Goal: Task Accomplishment & Management: Manage account settings

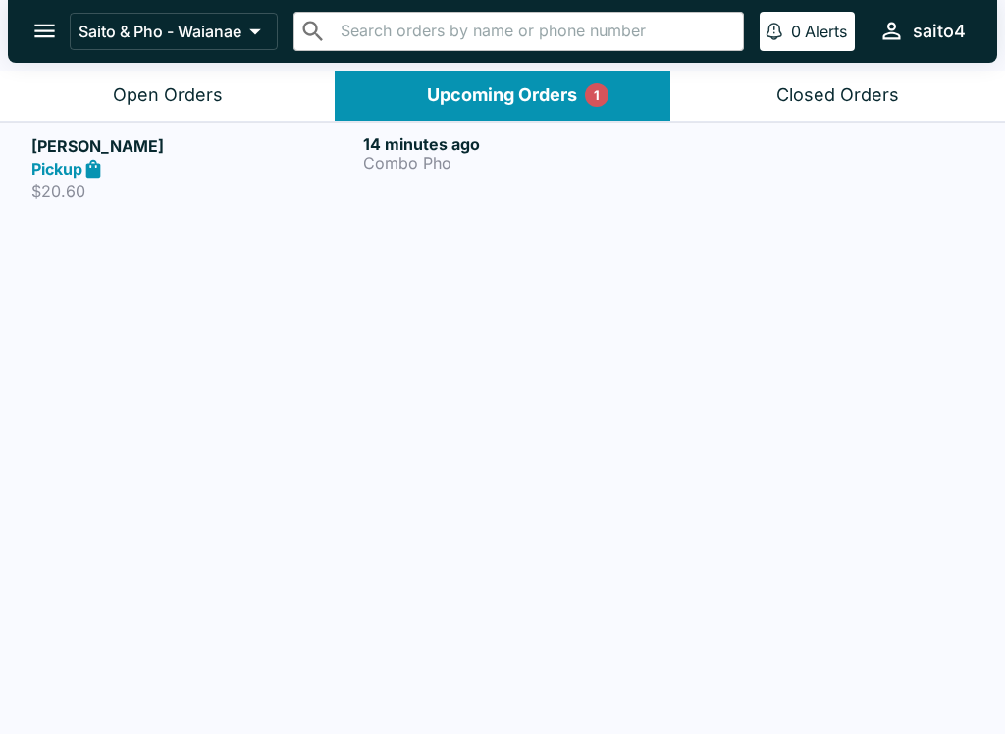
click at [170, 167] on div "Pickup" at bounding box center [193, 169] width 324 height 23
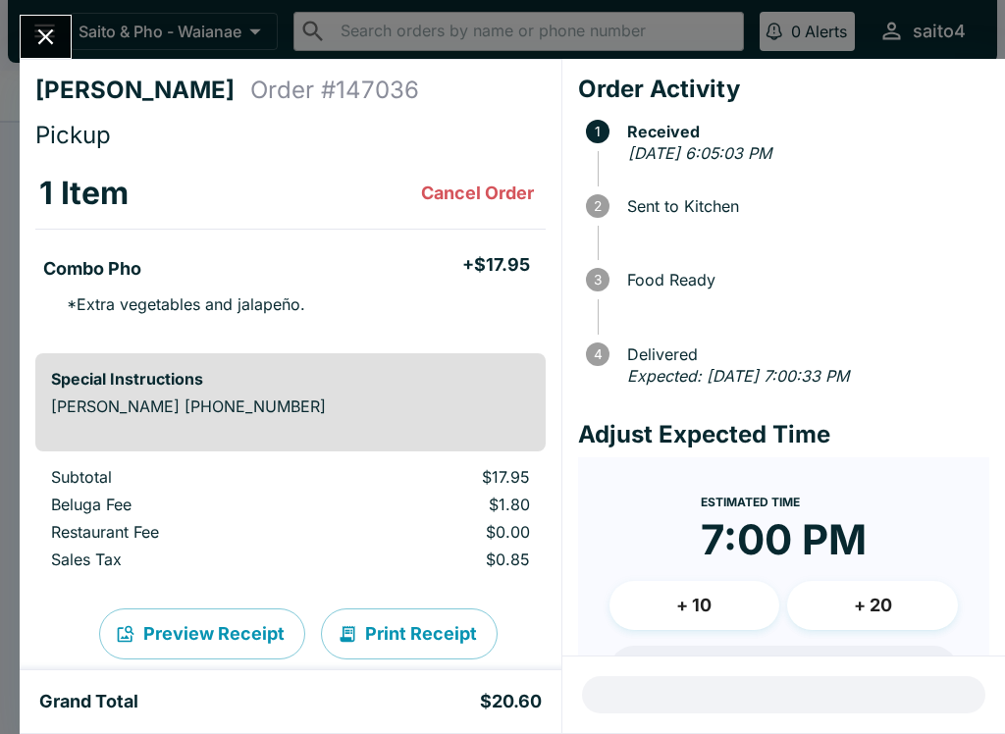
click at [28, 92] on div "[PERSON_NAME] Order # 147036 Pickup 1 Item Cancel Order Combo Pho + $17.95 * Ex…" at bounding box center [291, 364] width 542 height 611
click at [49, 54] on button "Close" at bounding box center [46, 37] width 50 height 42
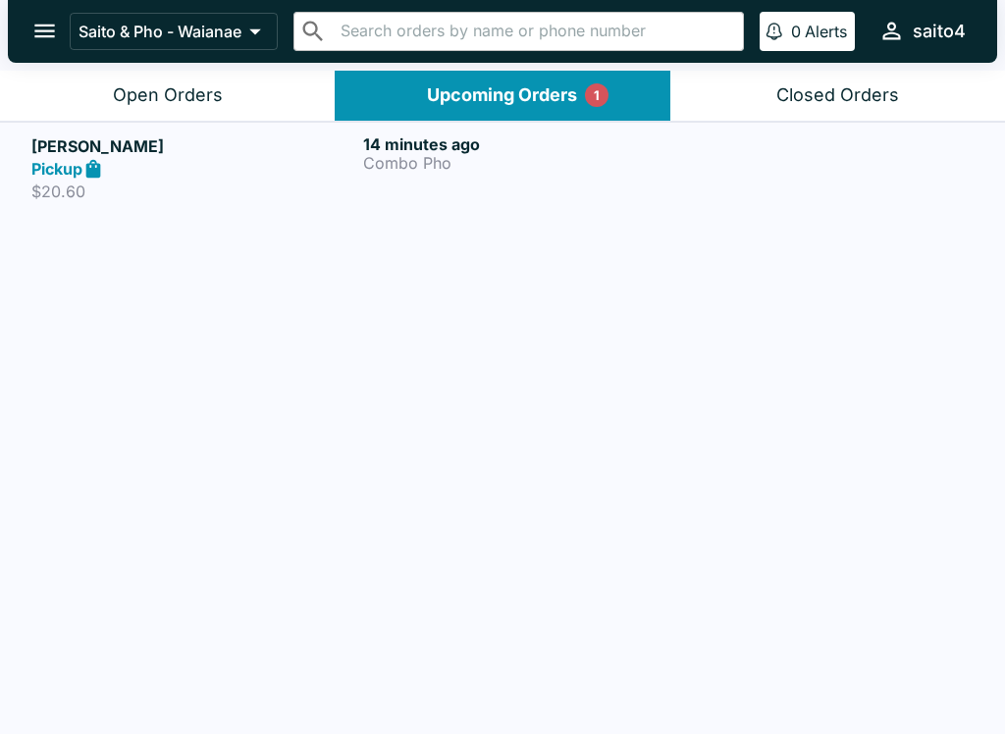
click at [147, 84] on div "Open Orders" at bounding box center [168, 95] width 110 height 23
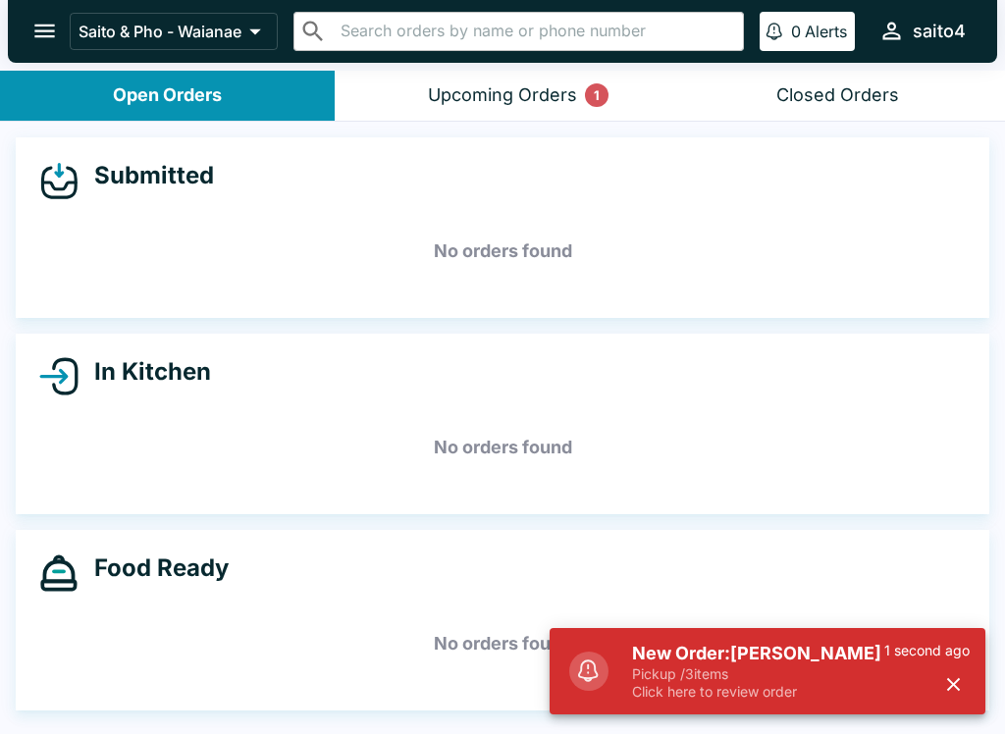
click at [769, 694] on p "Click here to review order" at bounding box center [758, 692] width 252 height 18
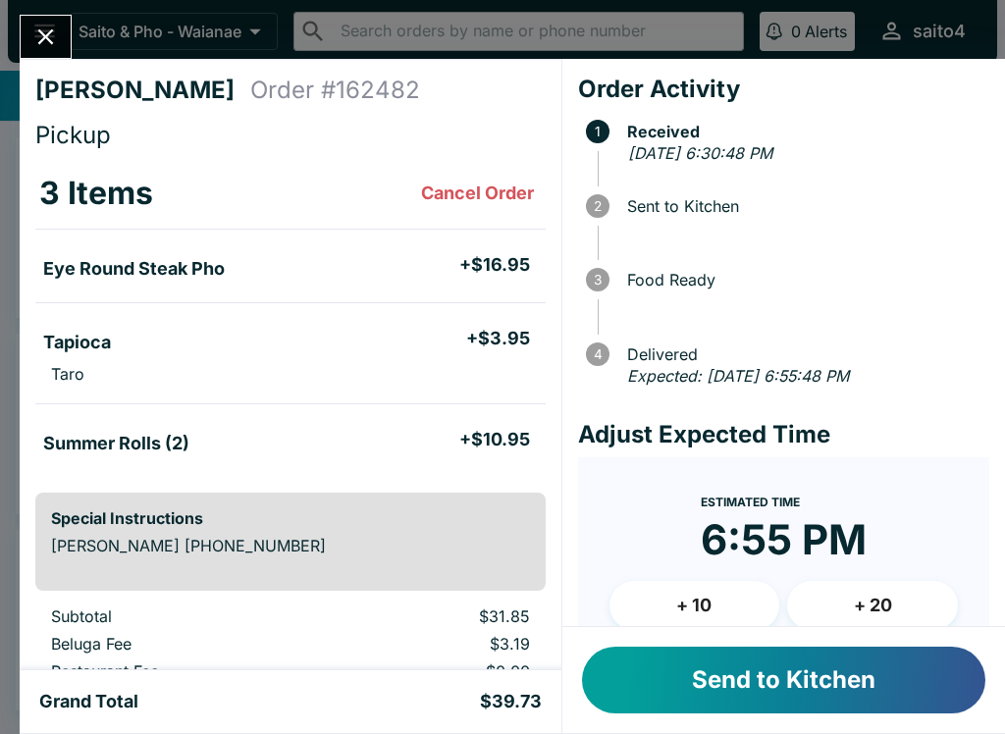
click at [907, 693] on button "Send to Kitchen" at bounding box center [783, 680] width 403 height 67
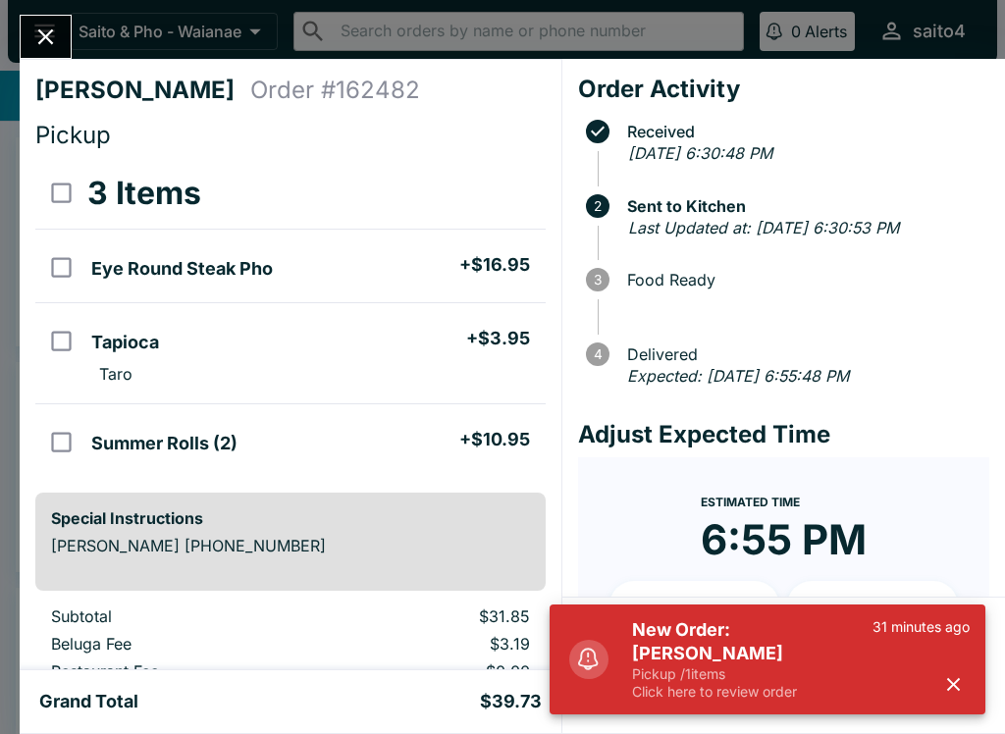
click at [846, 691] on p "Click here to review order" at bounding box center [752, 692] width 240 height 18
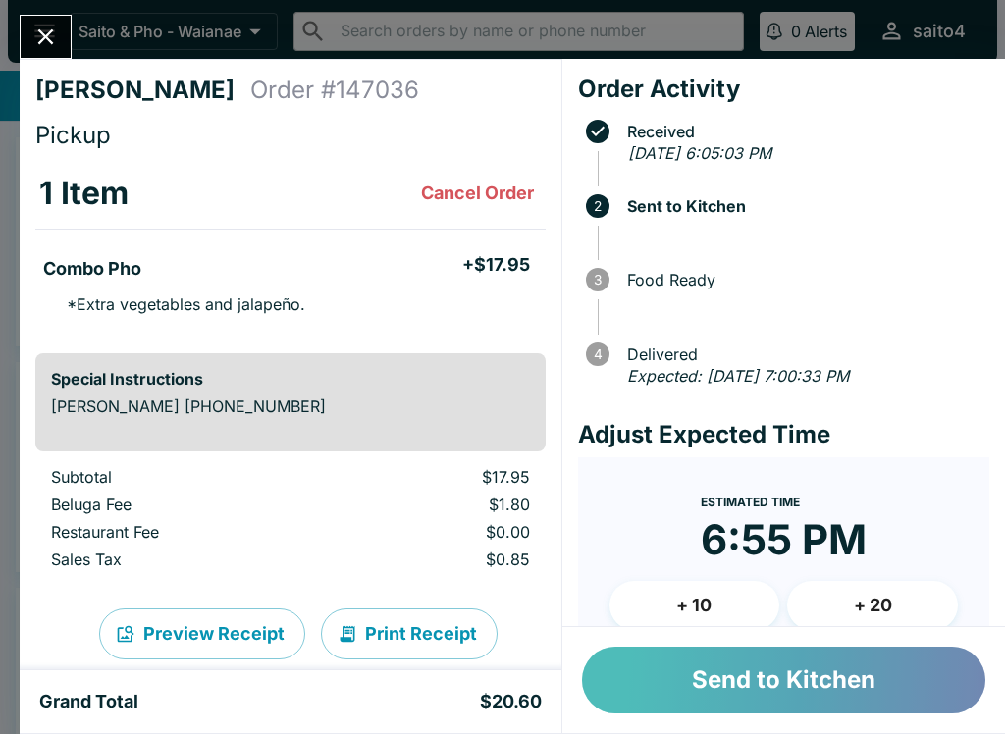
click at [822, 702] on button "Send to Kitchen" at bounding box center [783, 680] width 403 height 67
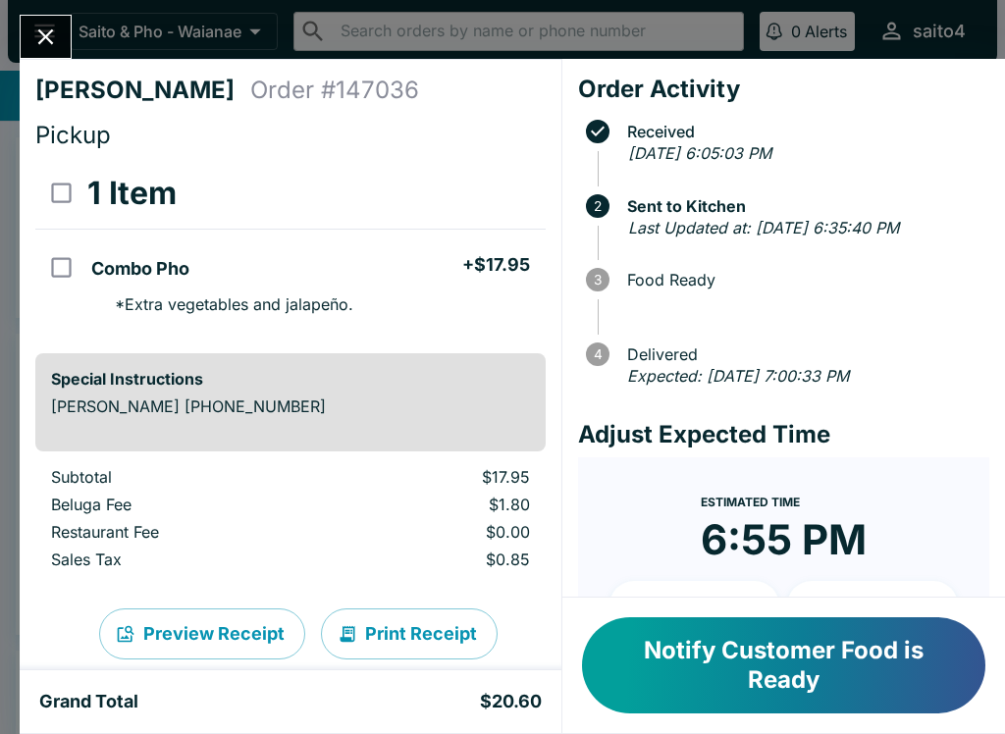
click at [10, 15] on div "[PERSON_NAME] Order # 147036 Pickup 1 Item Combo Pho + $17.95 * Extra vegetable…" at bounding box center [502, 367] width 1005 height 734
click at [57, 2] on div "Saito & Pho - Waianae ​ ​ 0 Alerts saito4" at bounding box center [502, 31] width 989 height 63
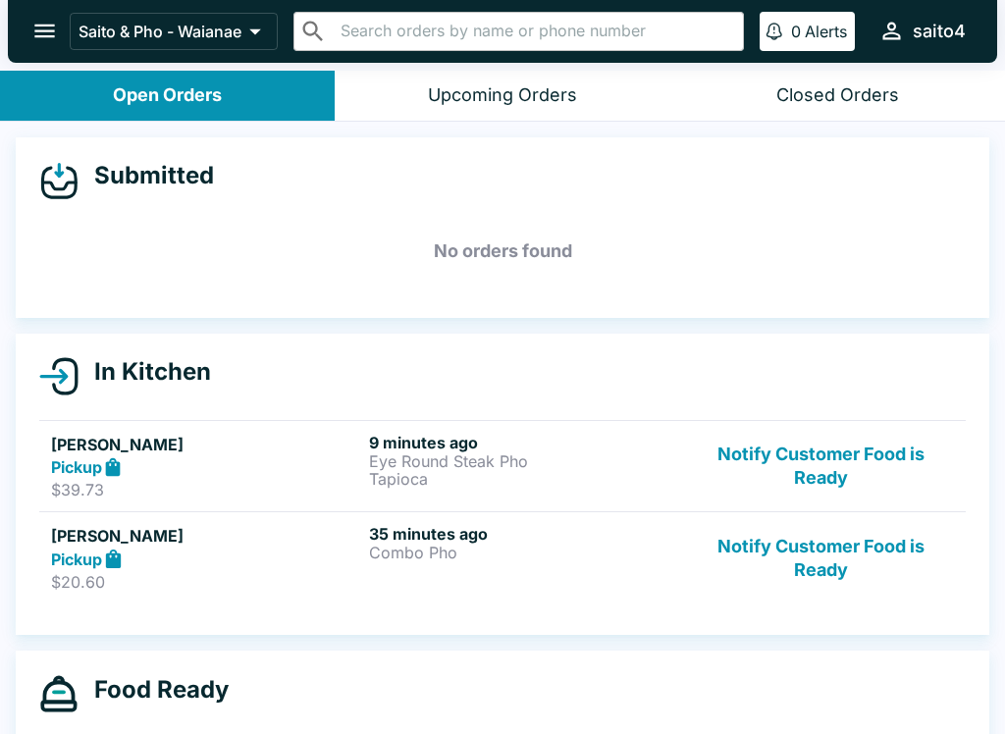
click at [174, 462] on div "Pickup" at bounding box center [206, 467] width 310 height 23
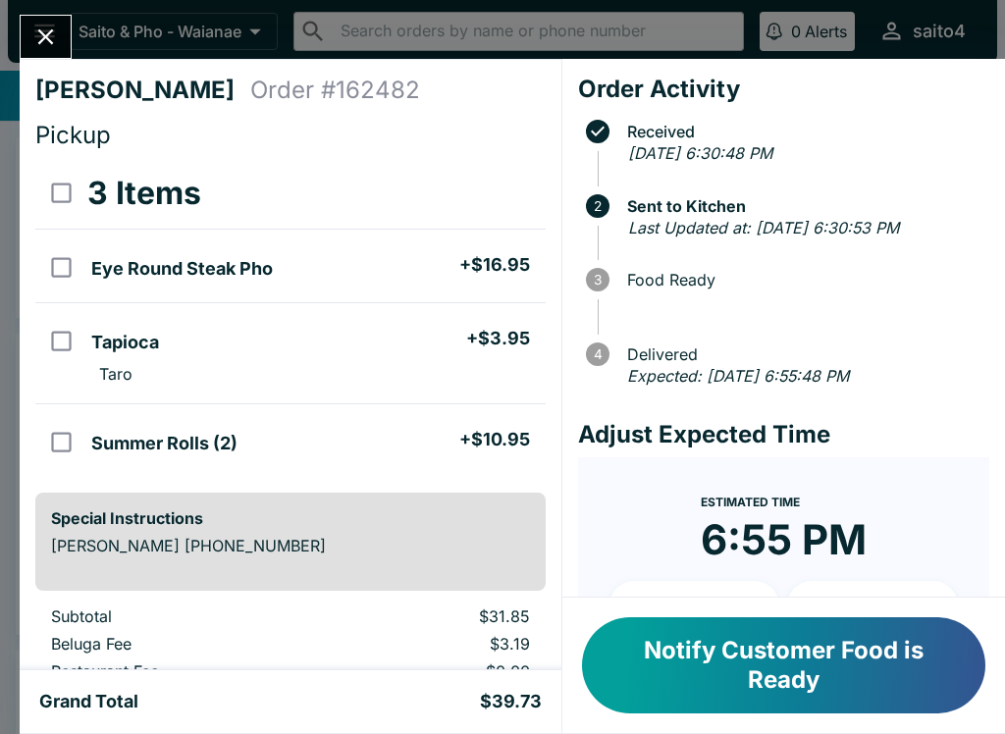
click at [49, 28] on icon "Close" at bounding box center [45, 37] width 26 height 26
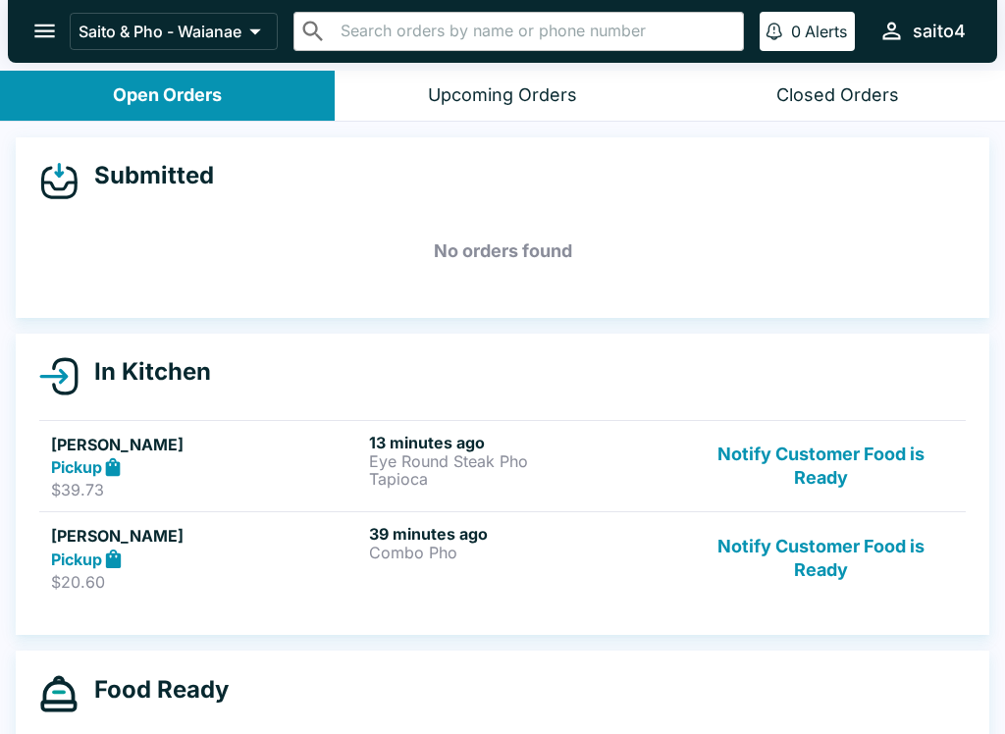
click at [152, 580] on p "$20.60" at bounding box center [206, 582] width 310 height 20
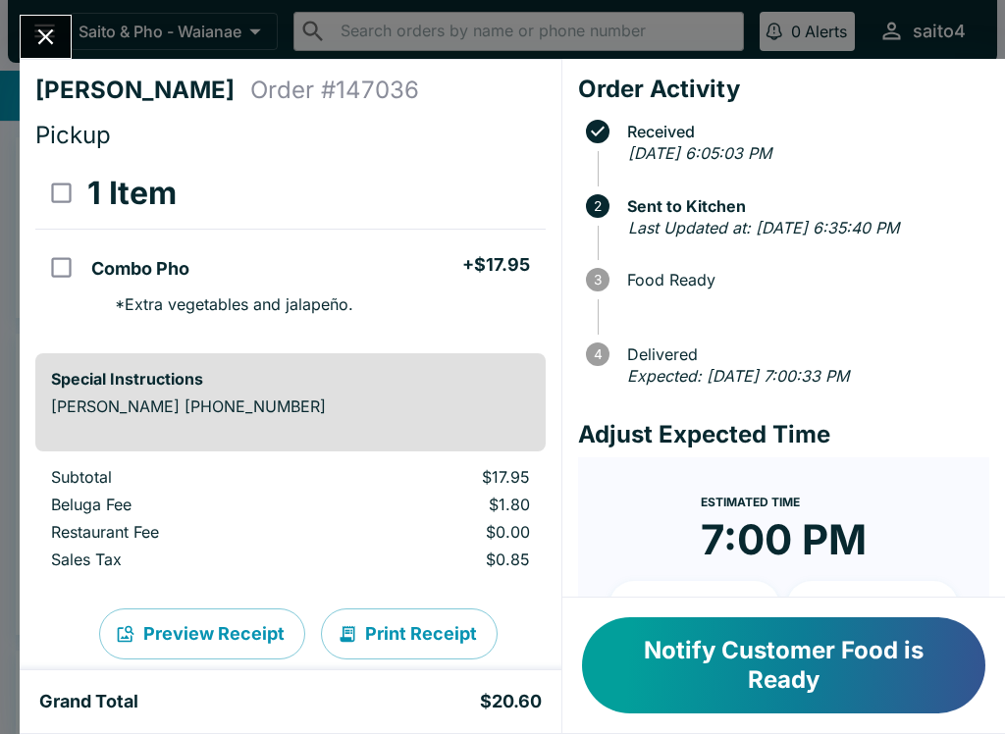
click at [903, 668] on button "Notify Customer Food is Ready" at bounding box center [783, 665] width 403 height 96
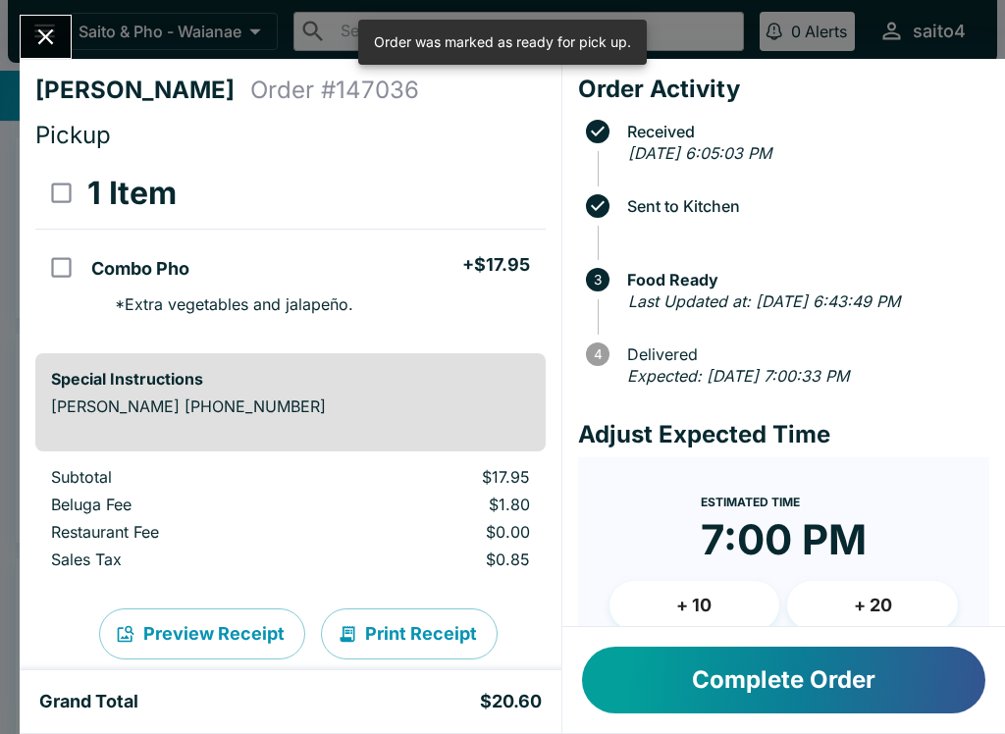
click at [39, 34] on icon "Close" at bounding box center [45, 37] width 26 height 26
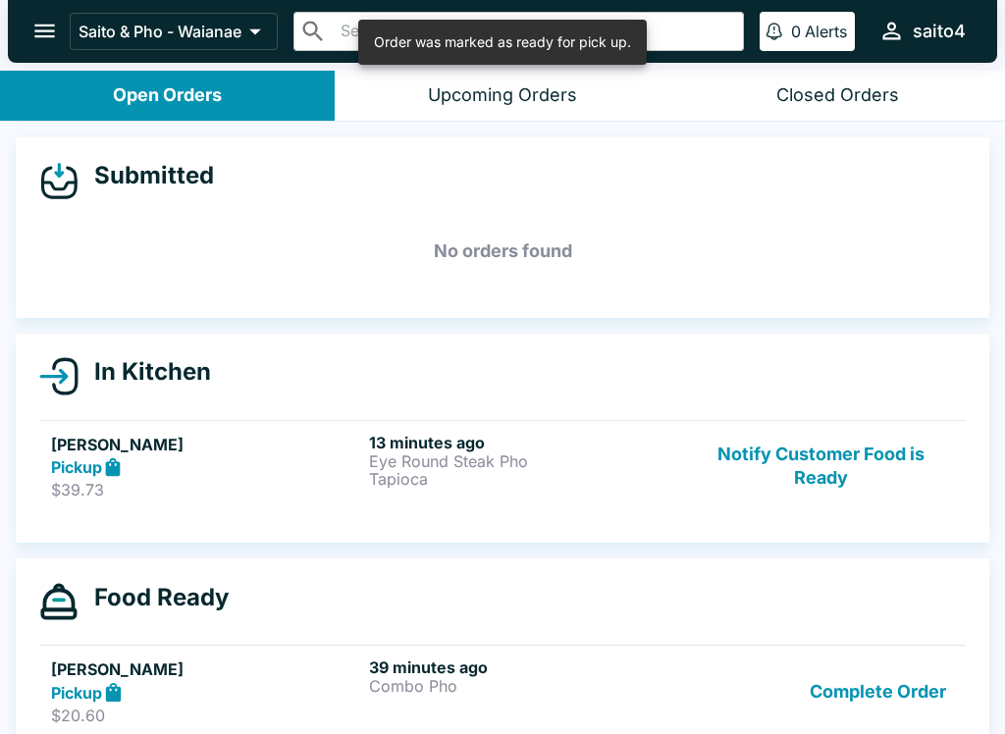
click at [426, 476] on p "Tapioca" at bounding box center [524, 479] width 310 height 18
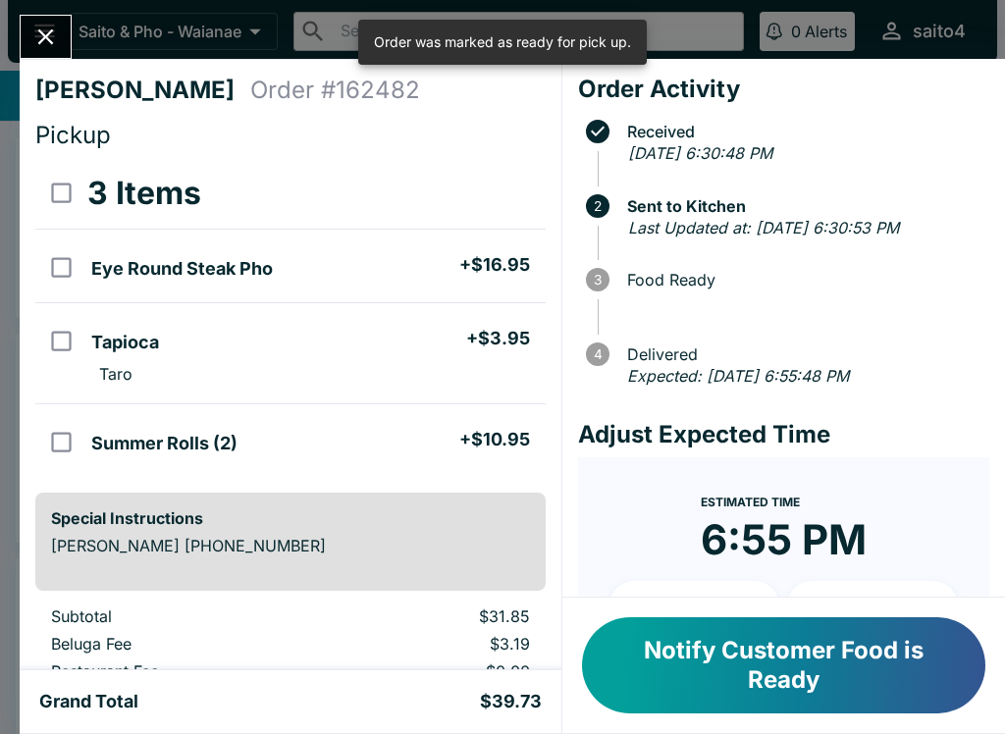
click at [782, 697] on button "Notify Customer Food is Ready" at bounding box center [783, 665] width 403 height 96
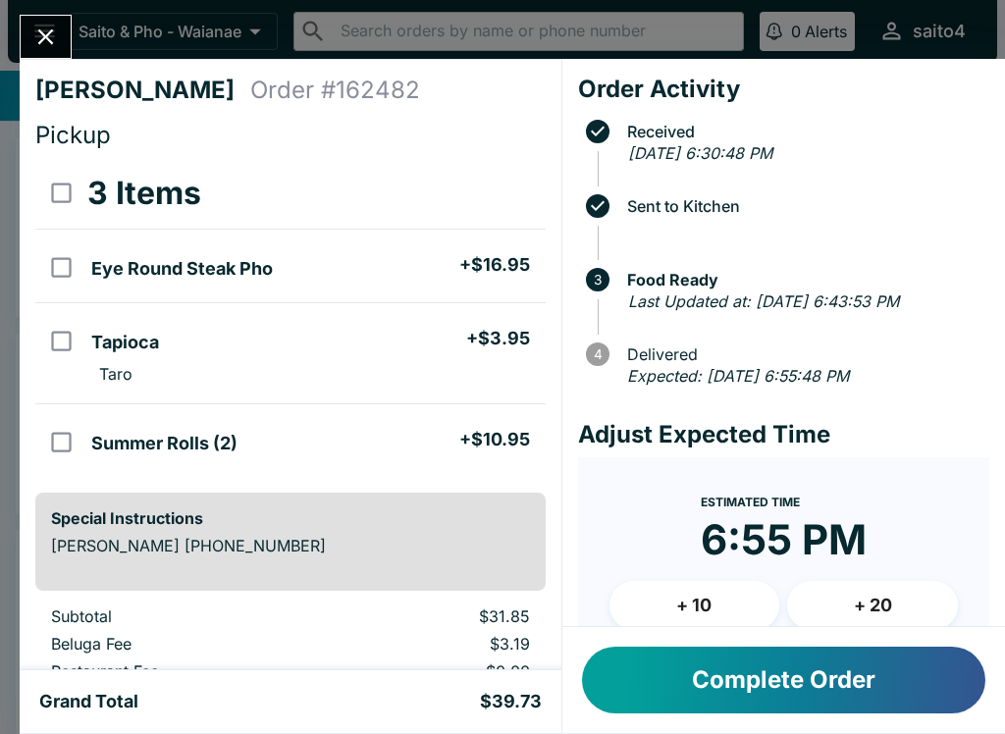
click at [83, 30] on div "[PERSON_NAME] Order # 162482 Pickup 3 Items Eye Round Steak Pho + $16.95 Tapioc…" at bounding box center [502, 367] width 1005 height 734
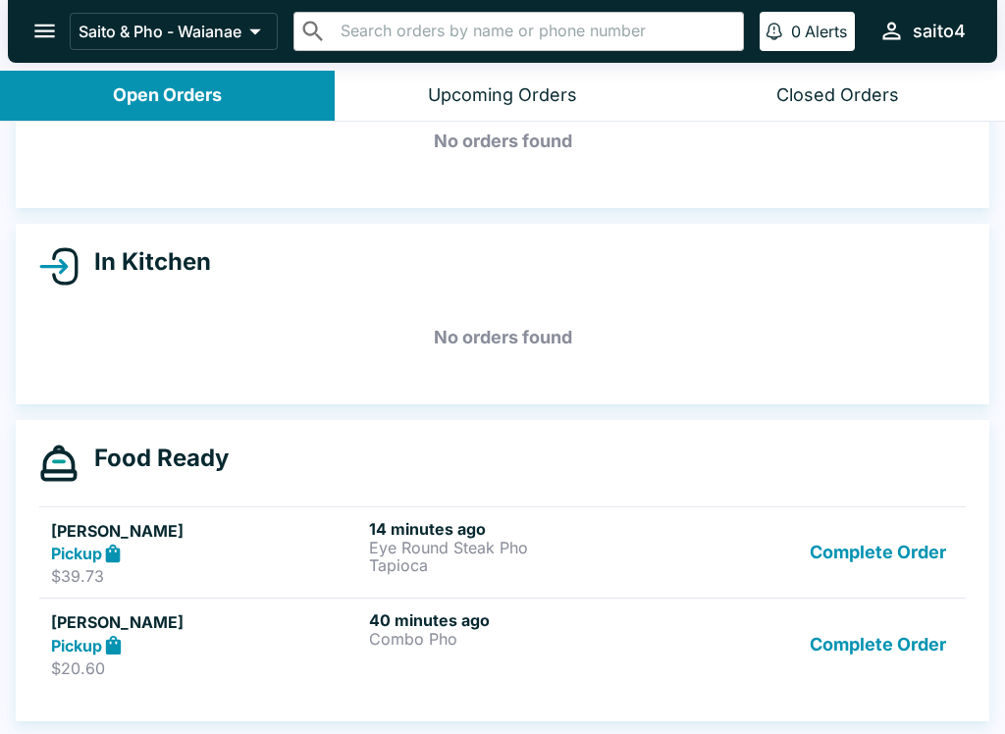
click at [905, 658] on button "Complete Order" at bounding box center [878, 644] width 152 height 68
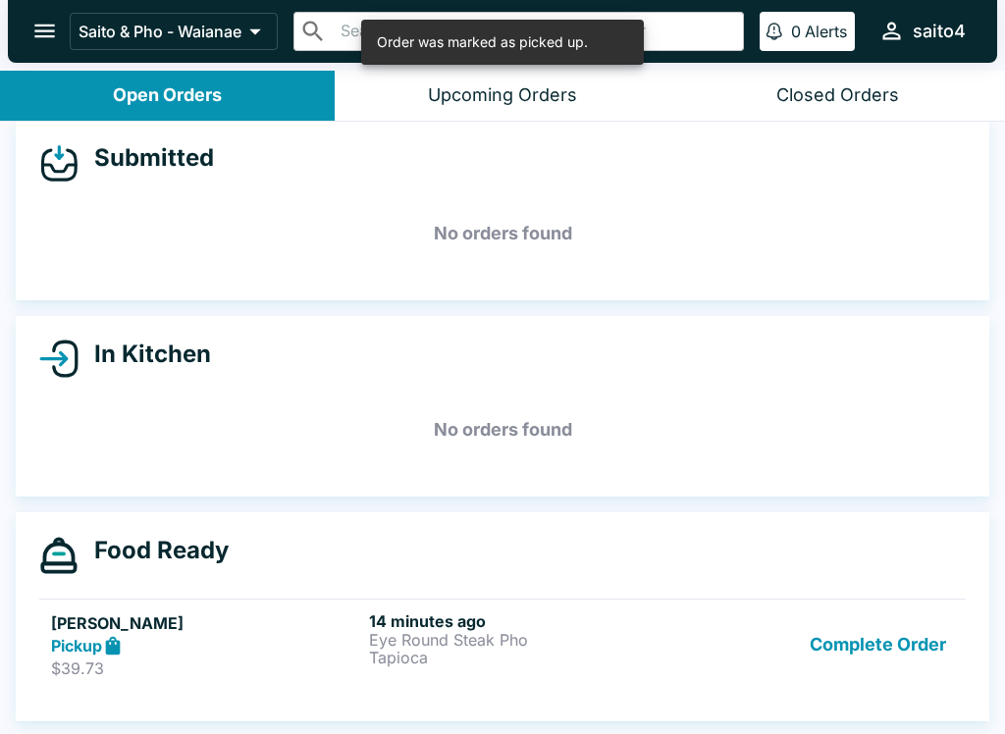
scroll to position [3, 0]
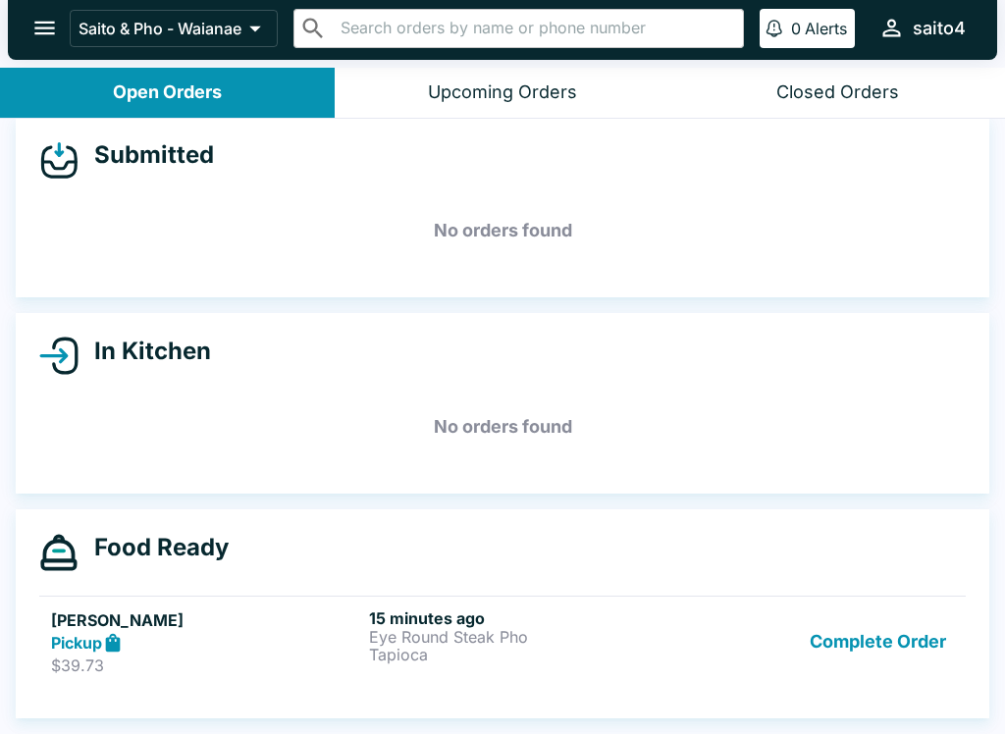
click at [523, 660] on p "Tapioca" at bounding box center [524, 655] width 310 height 18
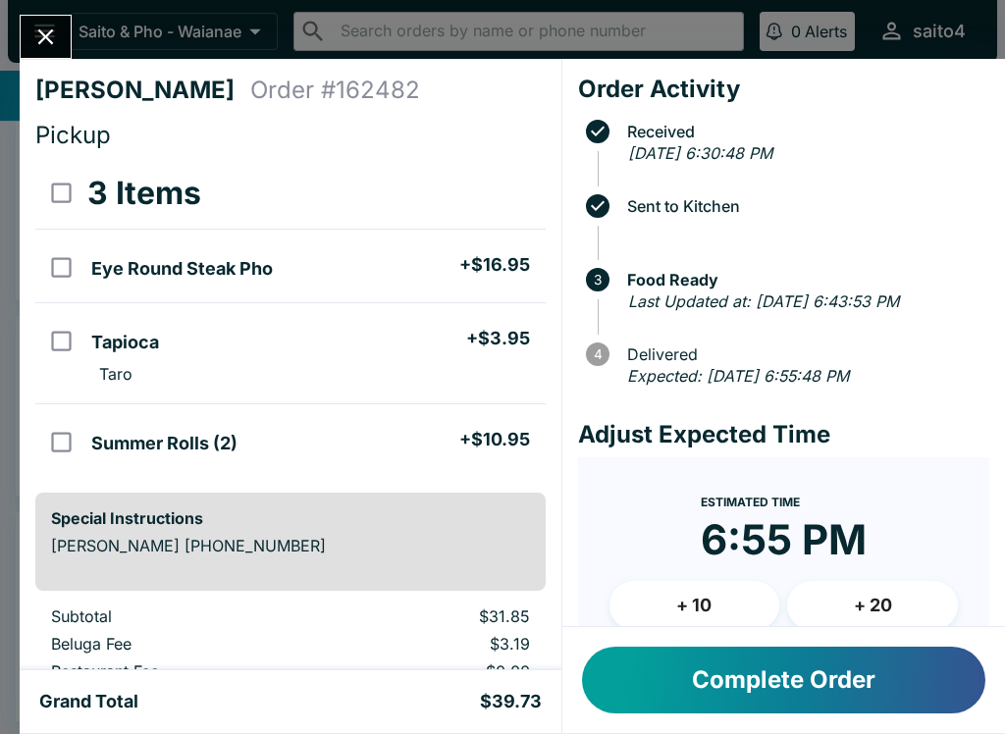
click at [923, 689] on button "Complete Order" at bounding box center [783, 680] width 403 height 67
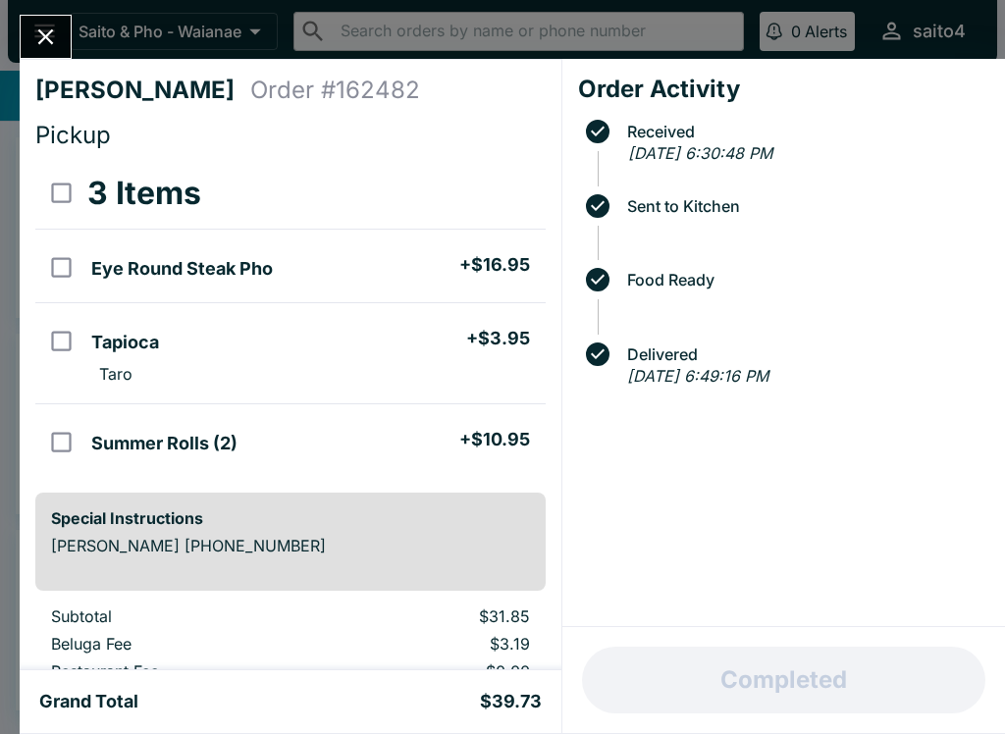
click at [32, 54] on button "Close" at bounding box center [46, 37] width 50 height 42
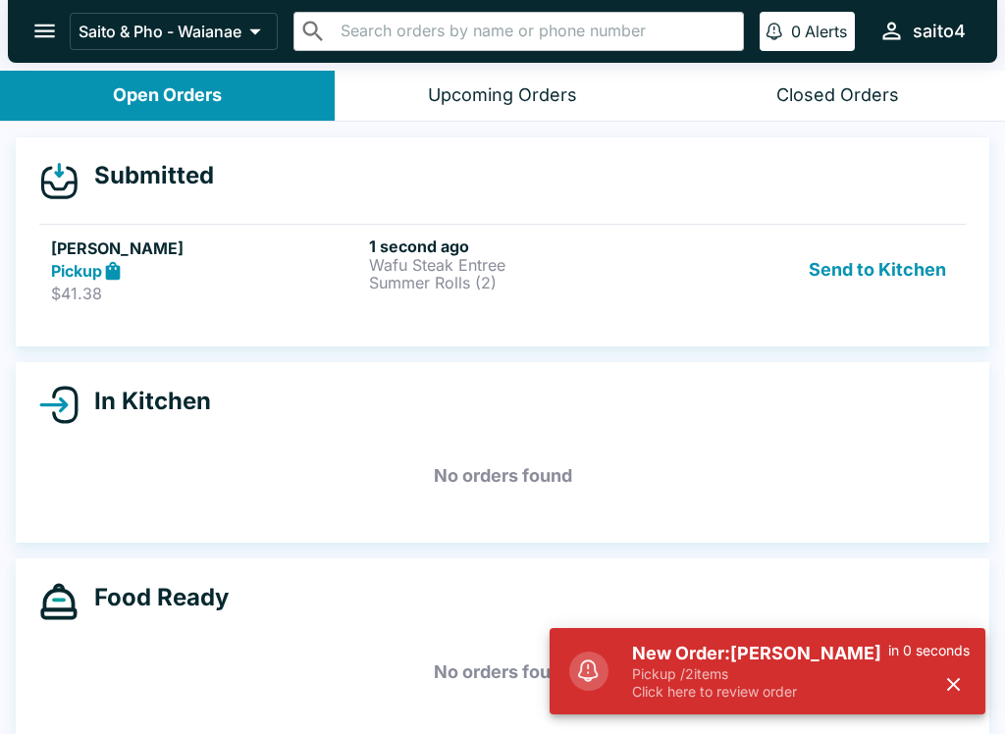
click at [481, 231] on link "[PERSON_NAME] Pickup $41.38 1 second ago Wafu Steak Entree Summer Rolls (2) Sen…" at bounding box center [502, 270] width 926 height 92
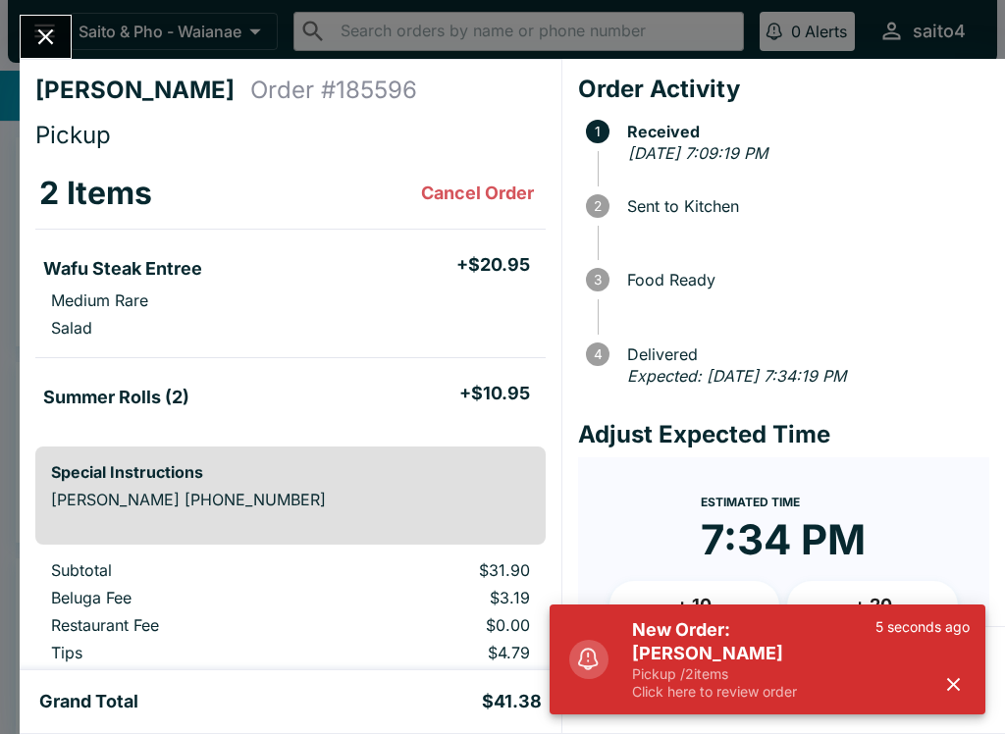
click at [951, 689] on icon "button" at bounding box center [953, 684] width 13 height 13
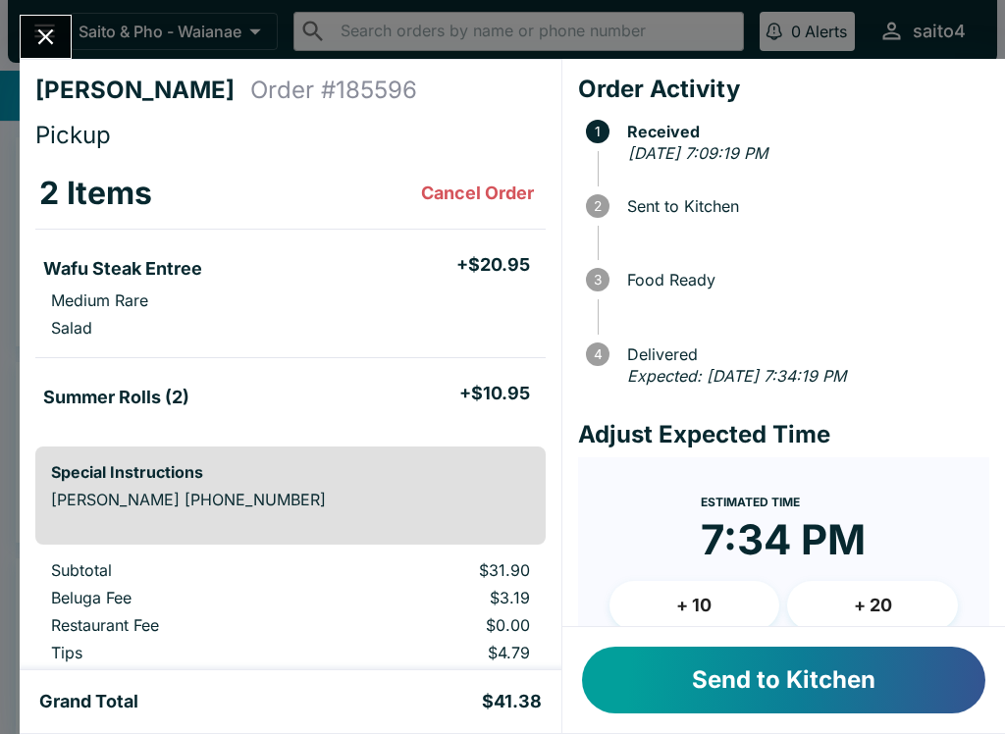
click at [935, 706] on button "Send to Kitchen" at bounding box center [783, 680] width 403 height 67
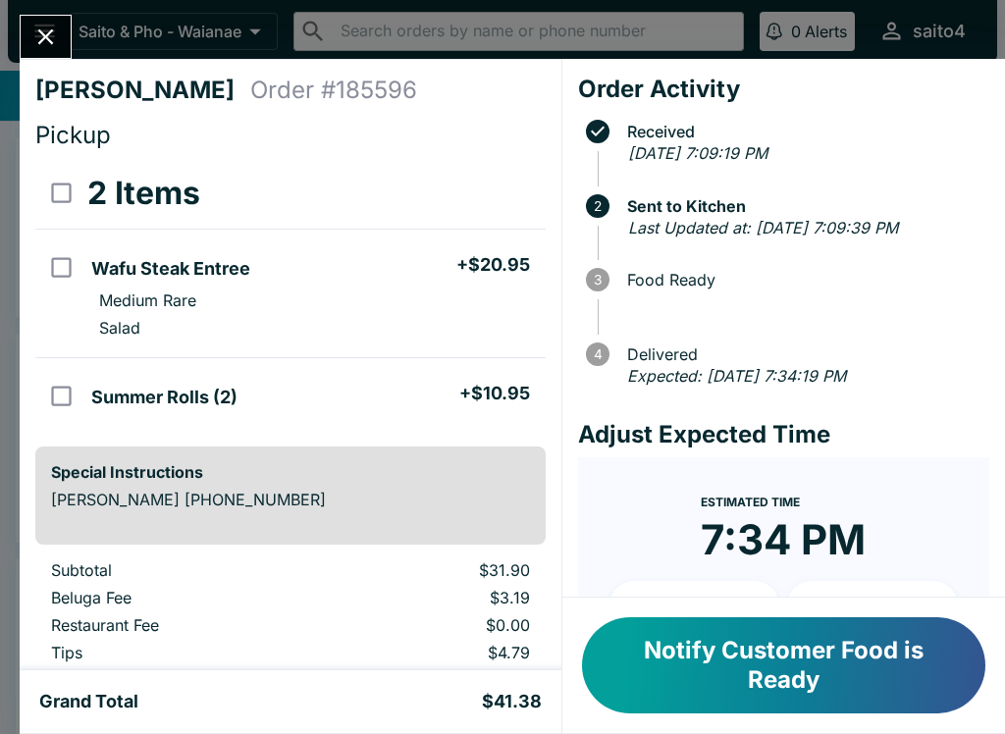
click at [774, 686] on button "Notify Customer Food is Ready" at bounding box center [783, 665] width 403 height 96
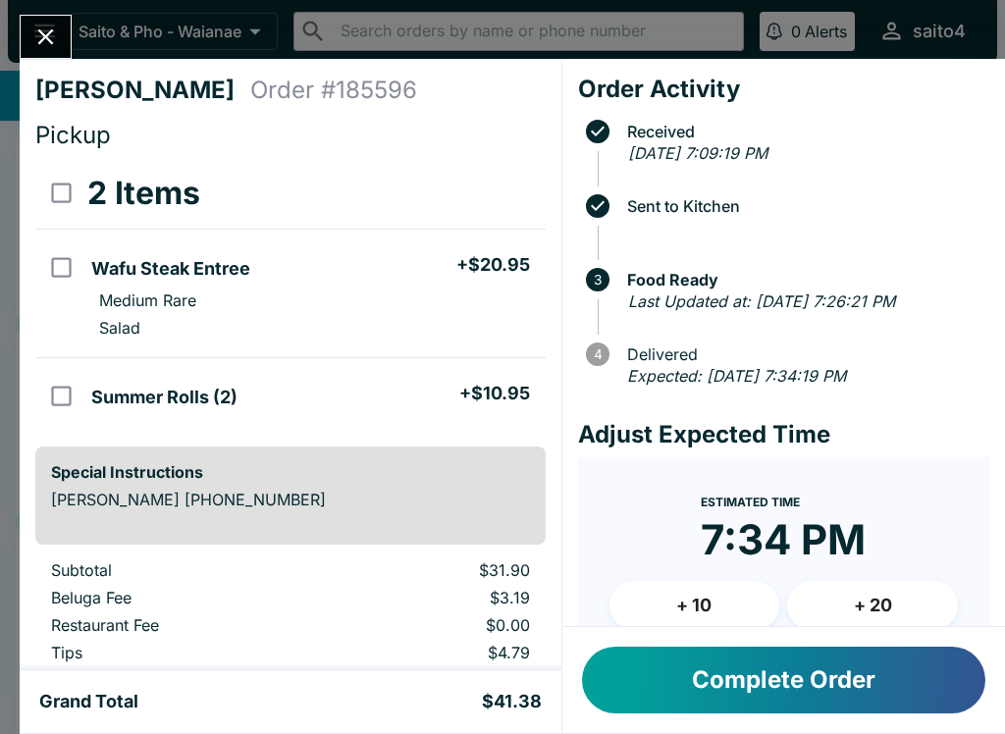
click at [922, 711] on button "Complete Order" at bounding box center [783, 680] width 403 height 67
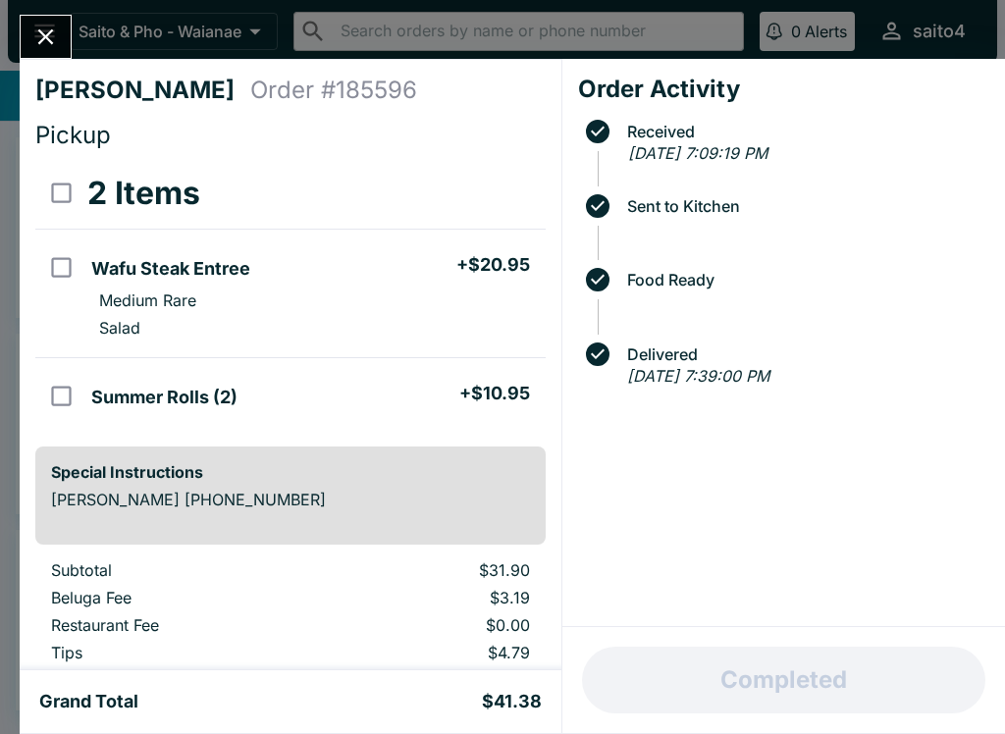
click at [32, 22] on button "Close" at bounding box center [46, 37] width 50 height 42
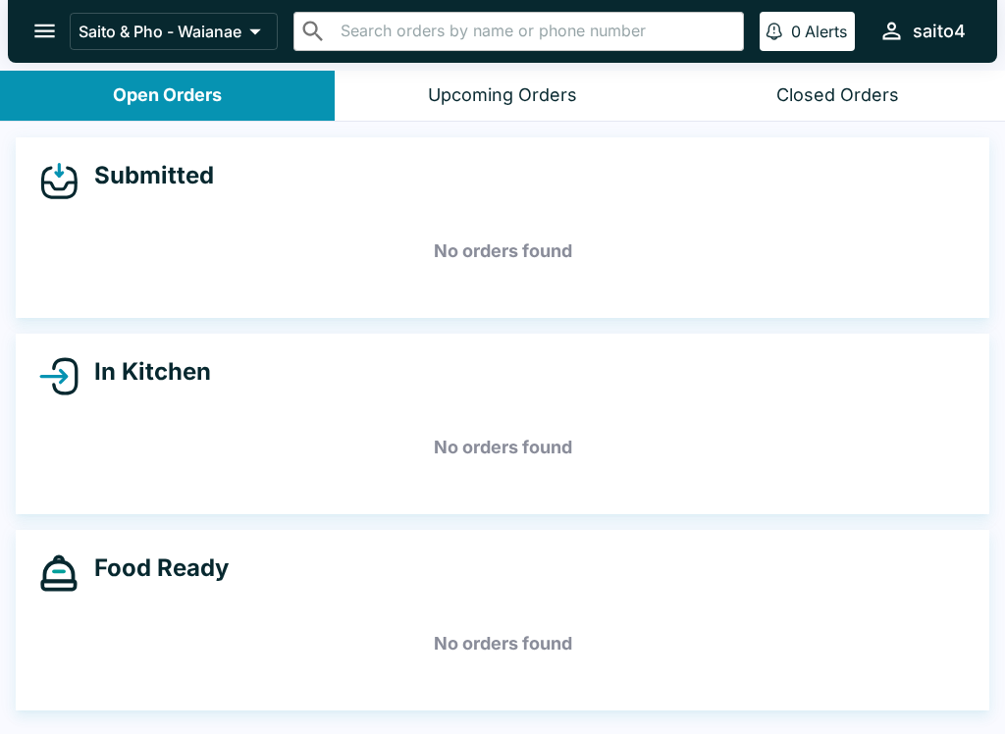
click at [30, 42] on button "open drawer" at bounding box center [45, 31] width 50 height 50
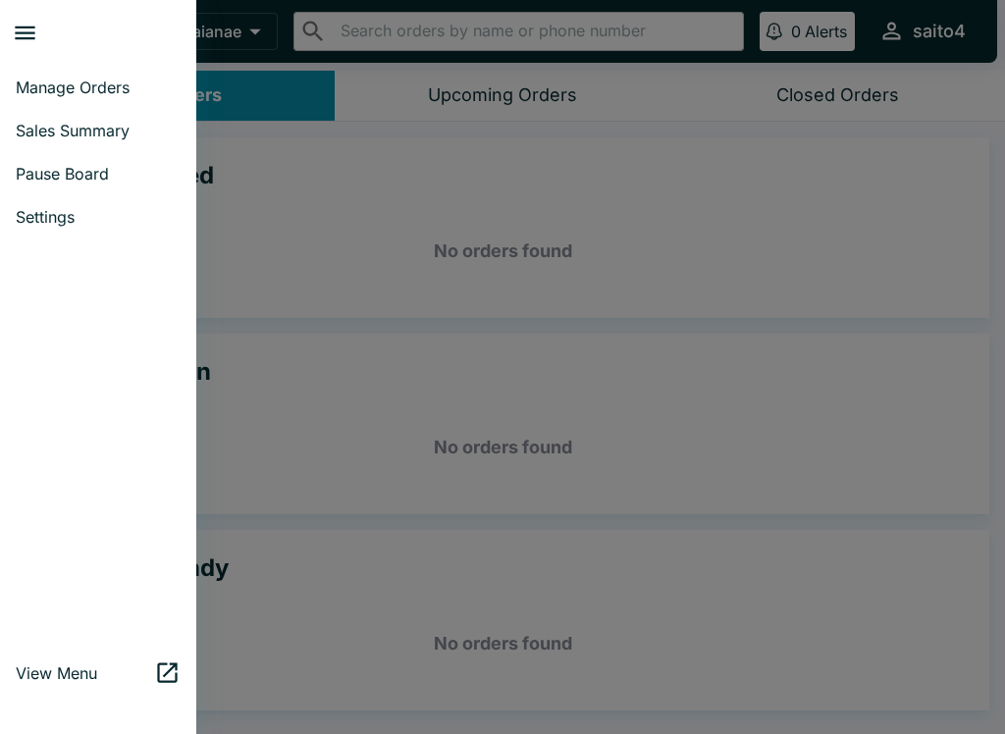
click at [124, 147] on link "Sales Summary" at bounding box center [98, 130] width 196 height 43
select select "03:00"
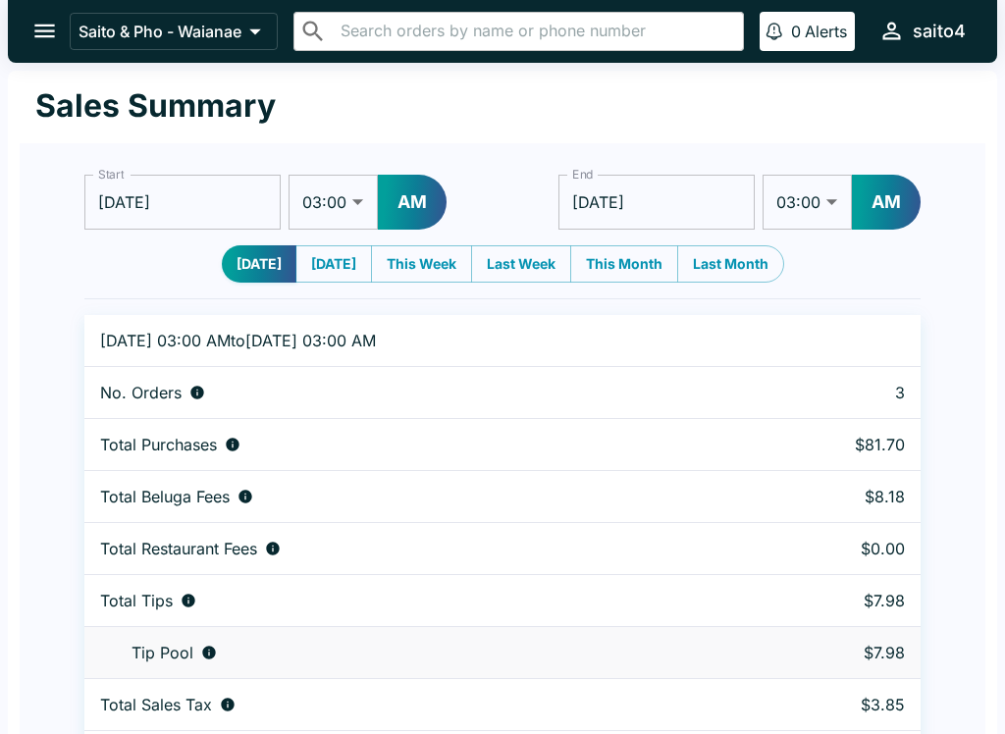
click at [30, 36] on button "open drawer" at bounding box center [45, 31] width 50 height 50
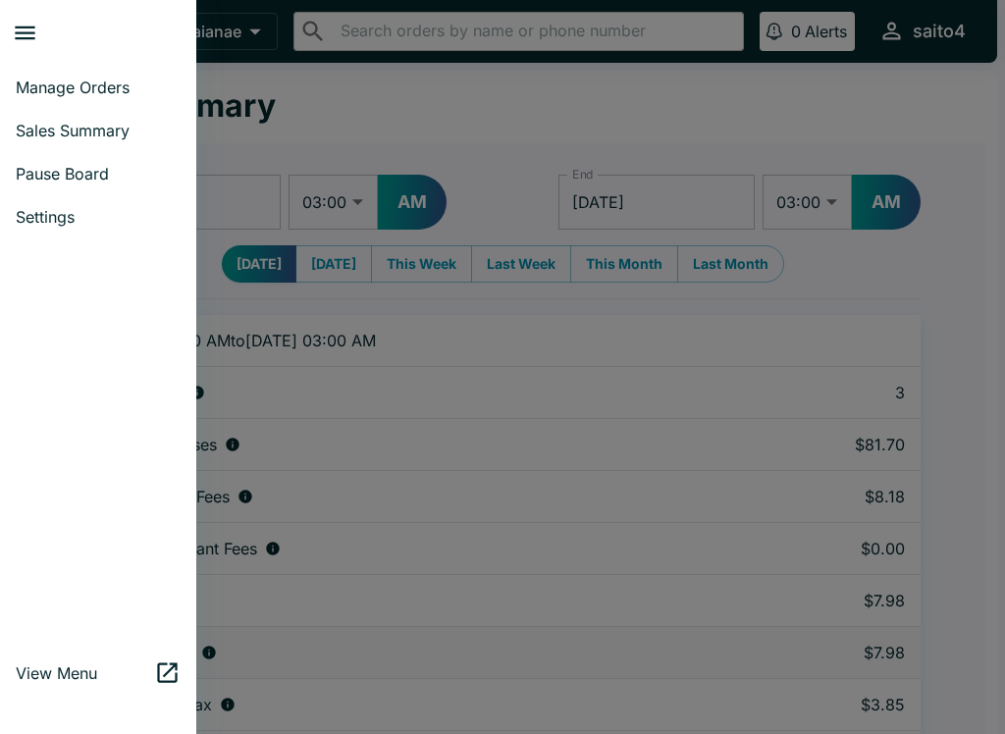
click at [92, 105] on link "Manage Orders" at bounding box center [98, 87] width 196 height 43
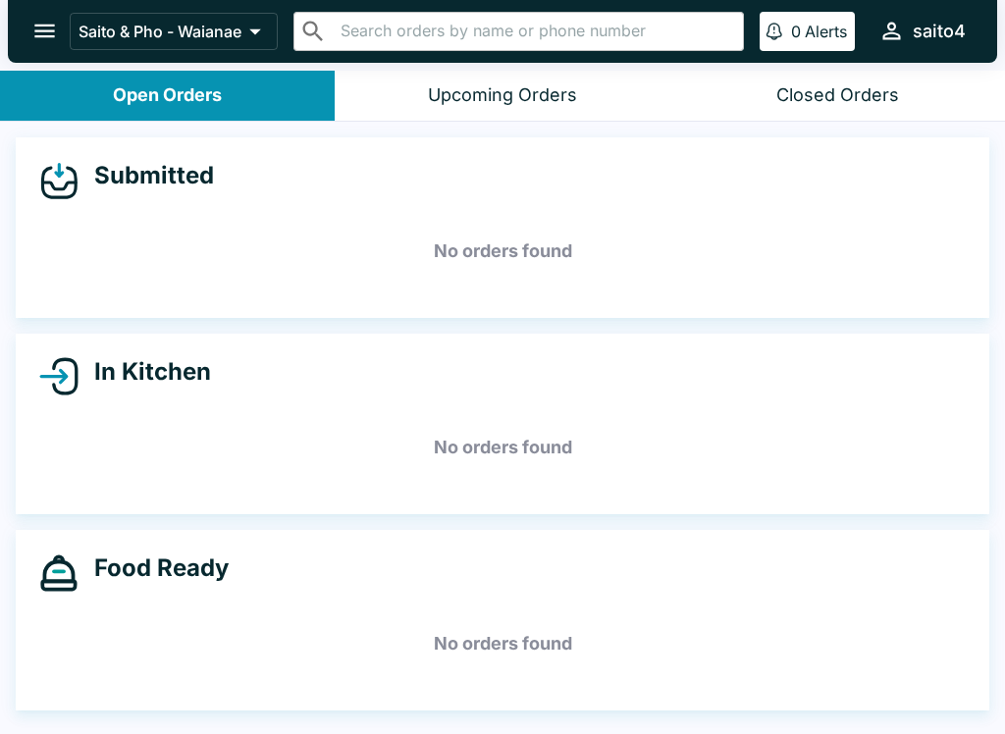
click at [55, 13] on button "open drawer" at bounding box center [45, 31] width 50 height 50
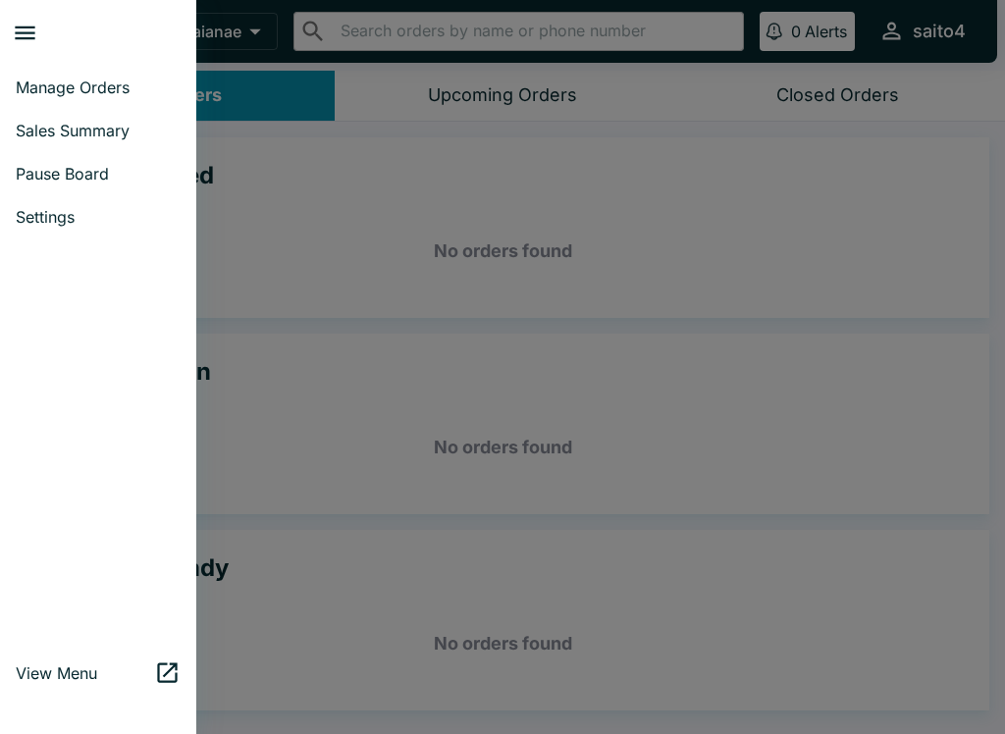
click at [124, 141] on link "Sales Summary" at bounding box center [98, 130] width 196 height 43
select select "03:00"
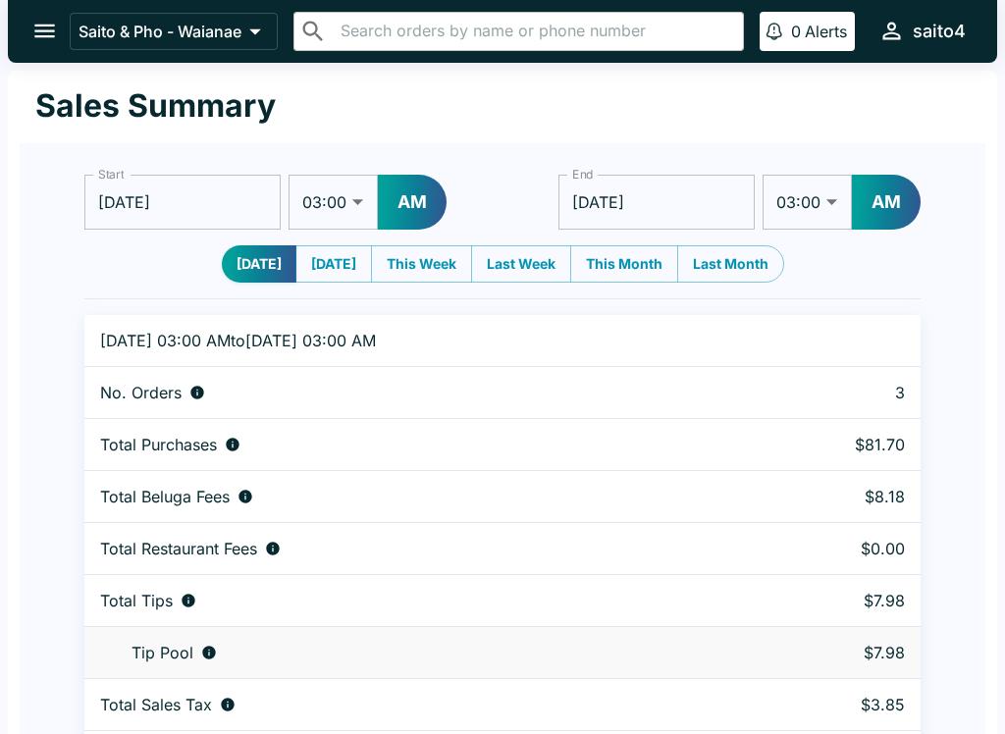
click at [33, 35] on icon "open drawer" at bounding box center [44, 31] width 26 height 26
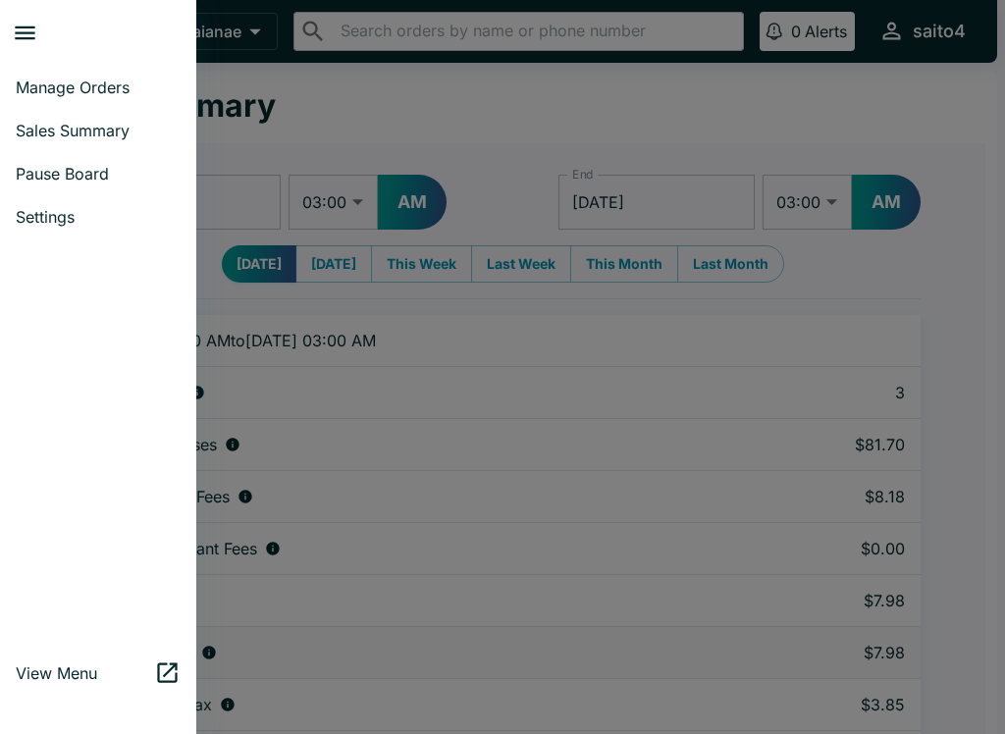
click at [127, 175] on span "Pause Board" at bounding box center [98, 174] width 165 height 20
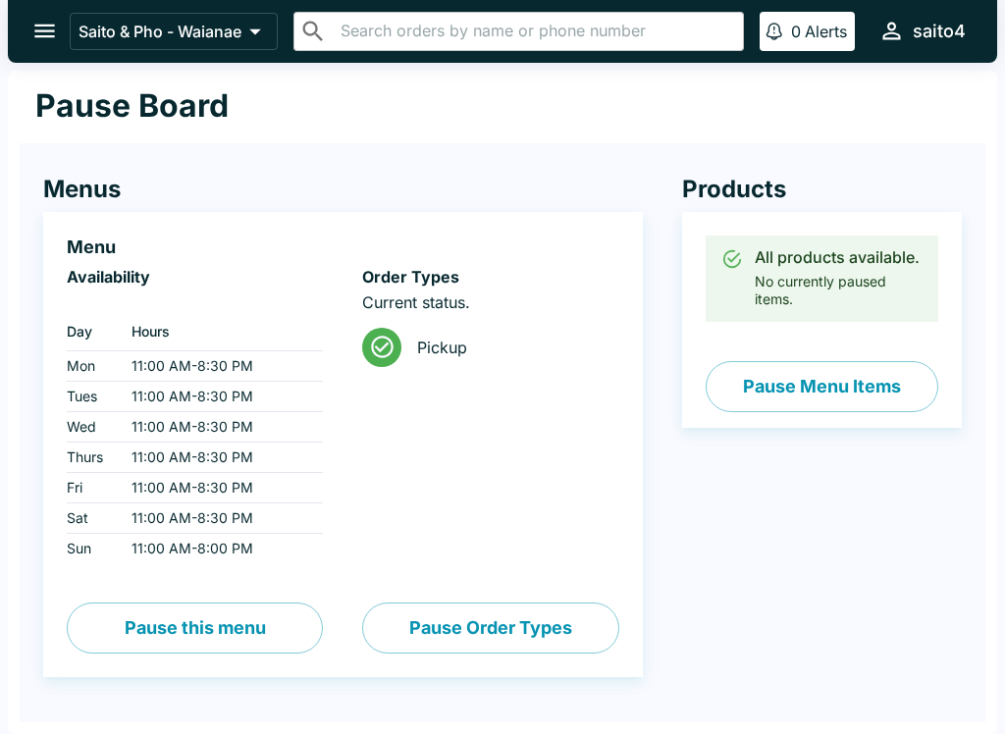
click at [36, 18] on icon "open drawer" at bounding box center [44, 31] width 26 height 26
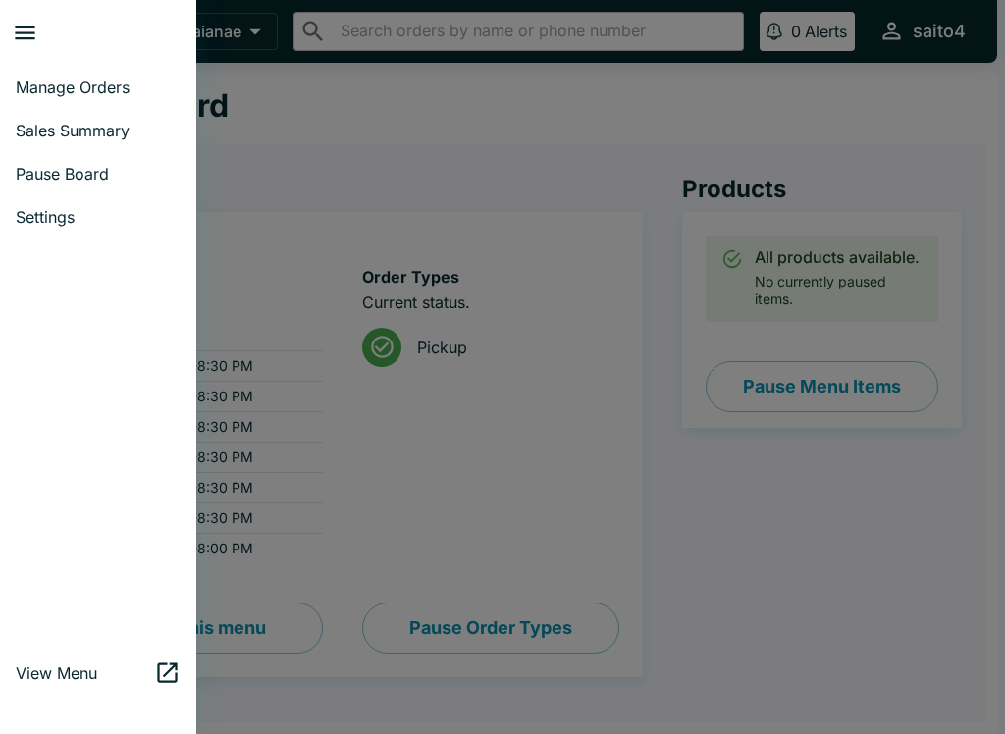
click at [109, 174] on span "Pause Board" at bounding box center [98, 174] width 165 height 20
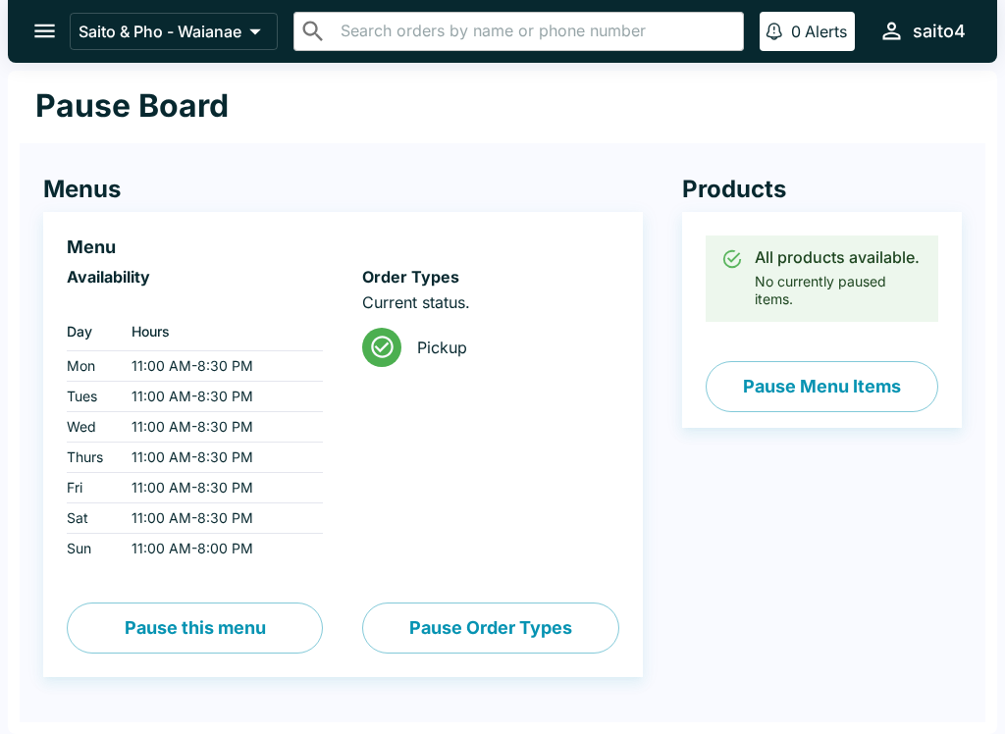
click at [46, 54] on button "open drawer" at bounding box center [45, 31] width 50 height 50
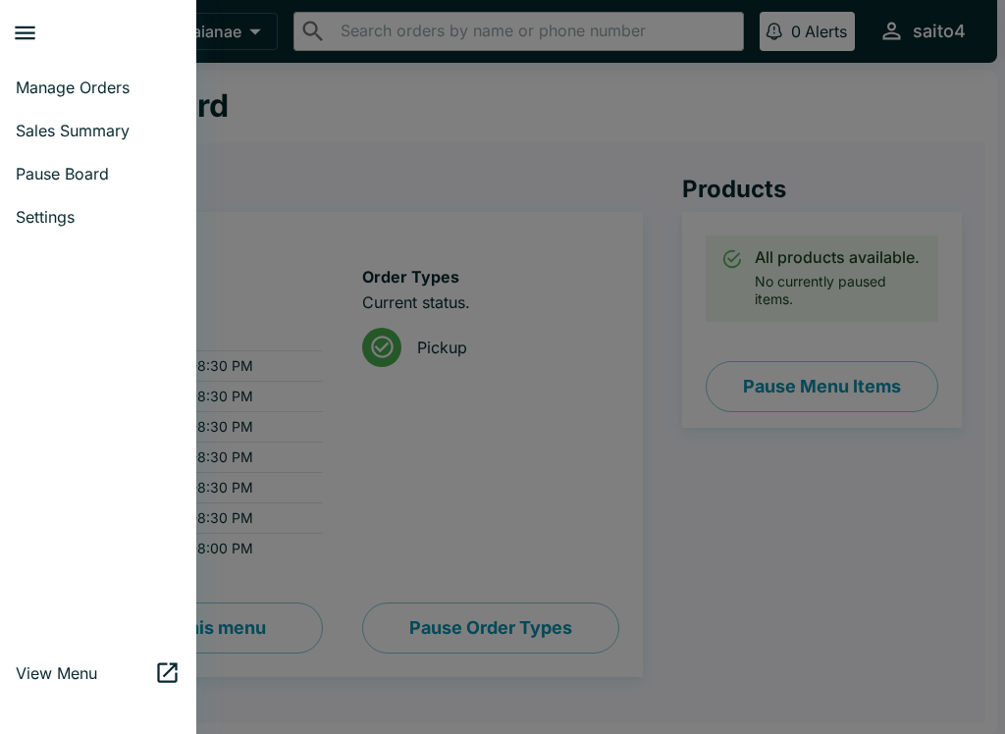
click at [121, 140] on link "Sales Summary" at bounding box center [98, 130] width 196 height 43
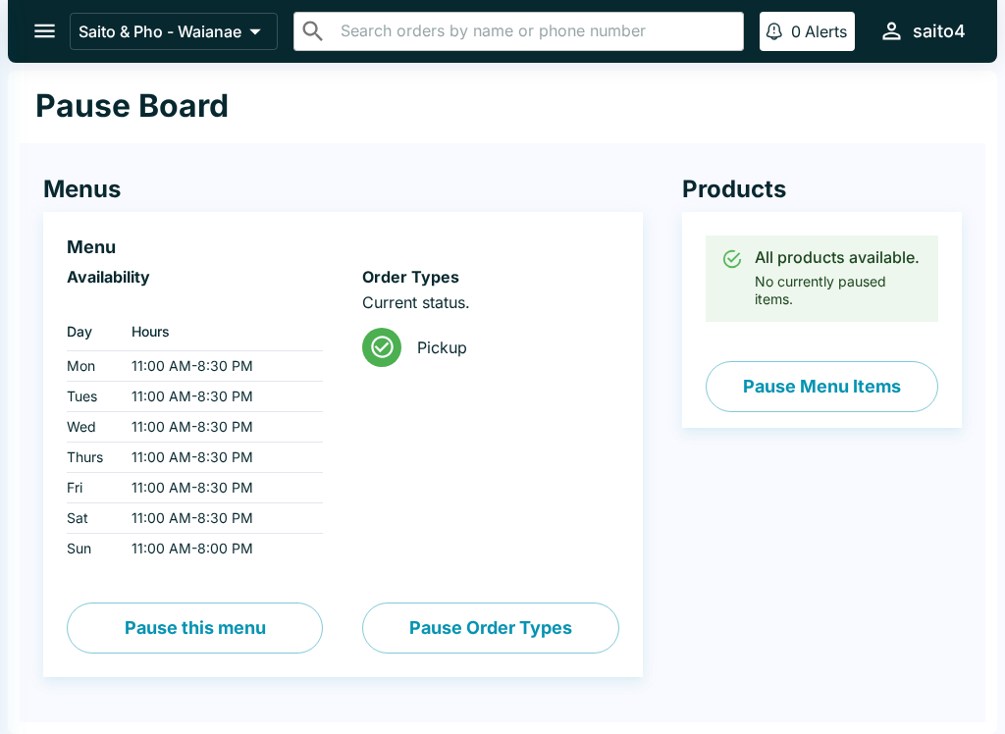
select select "03:00"
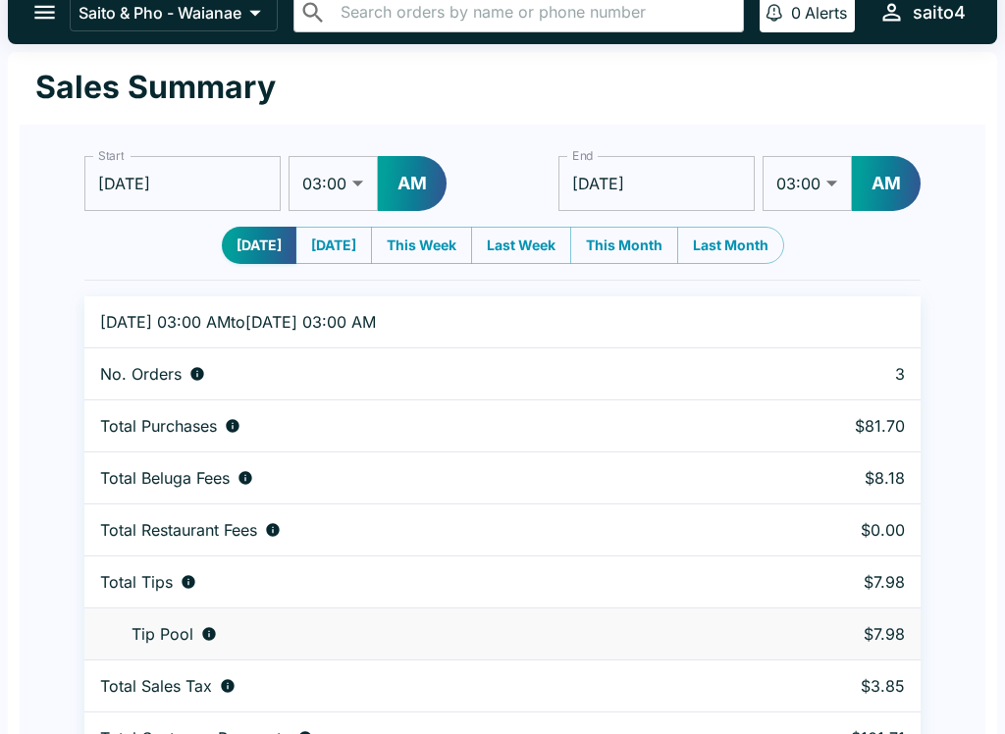
scroll to position [26, 0]
